Goal: Task Accomplishment & Management: Manage account settings

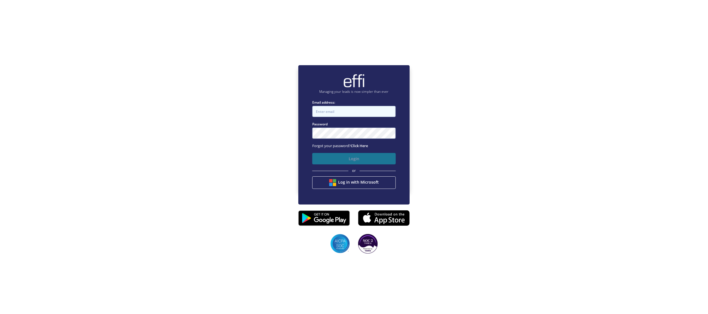
type input "[PERSON_NAME][EMAIL_ADDRESS][DOMAIN_NAME]"
click at [368, 157] on button "Login" at bounding box center [353, 158] width 83 height 11
